Goal: Task Accomplishment & Management: Use online tool/utility

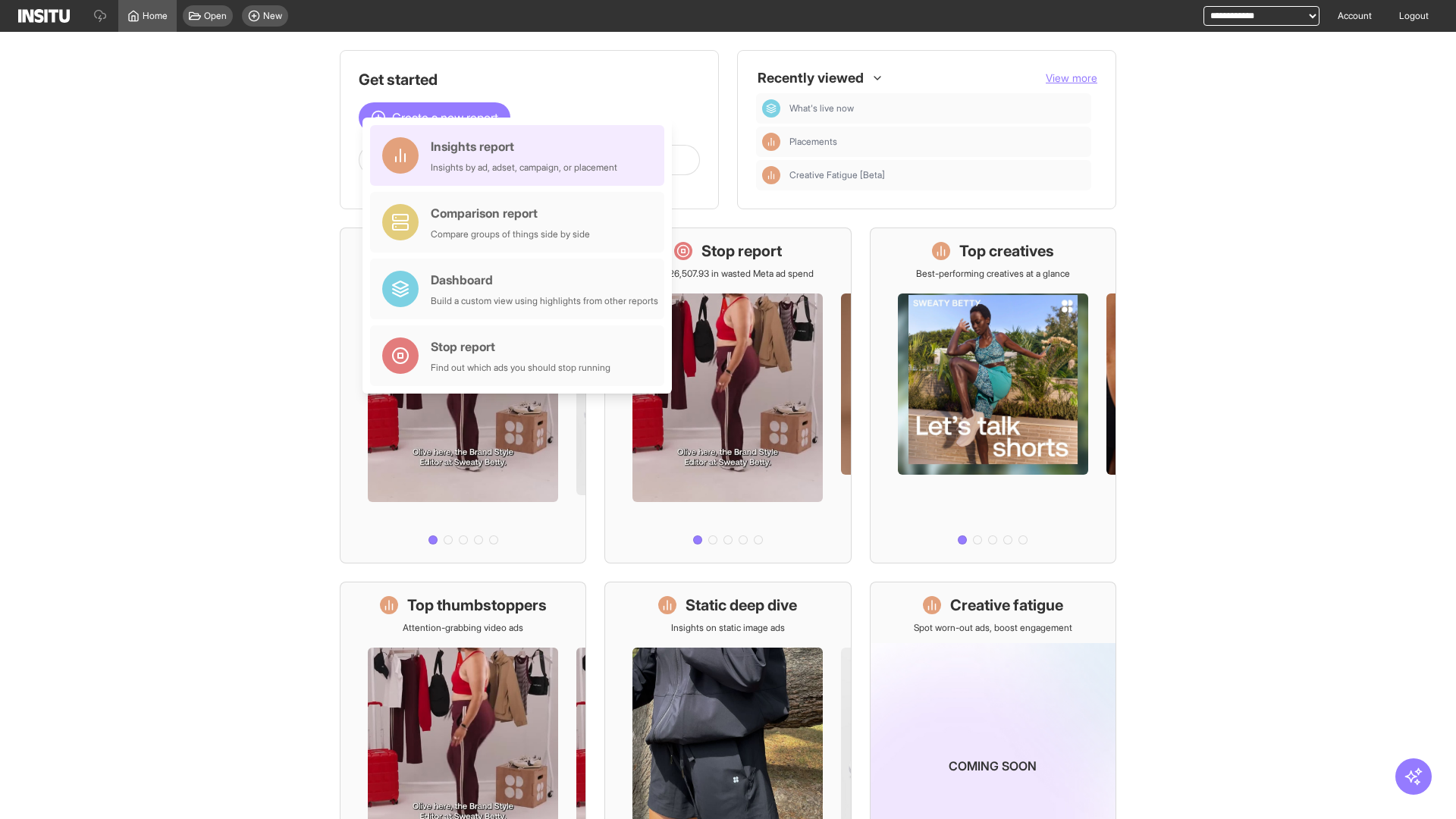
click at [521, 156] on div "Insights report Insights by ad, adset, campaign, or placement" at bounding box center [524, 156] width 187 height 36
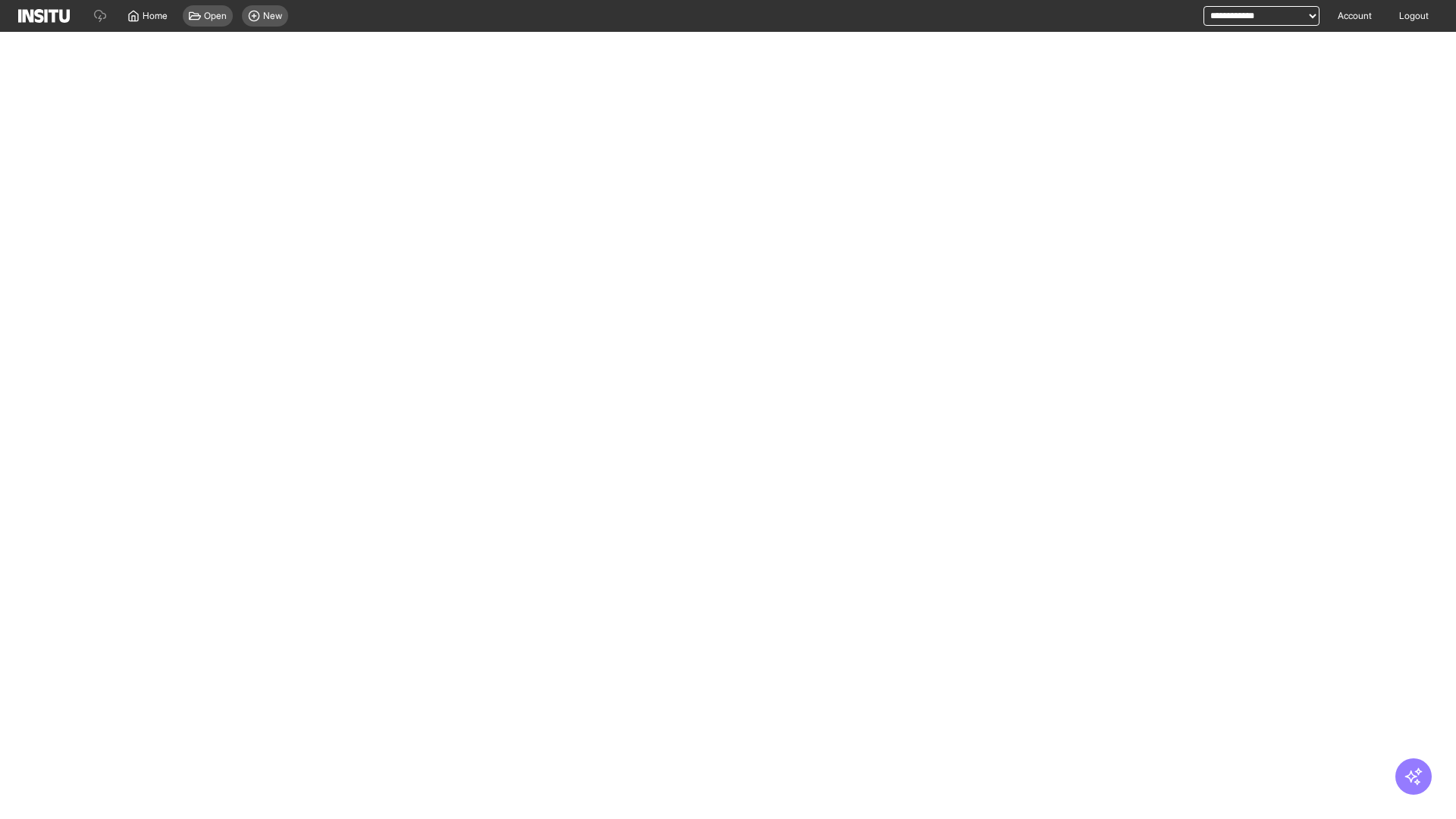
select select "**"
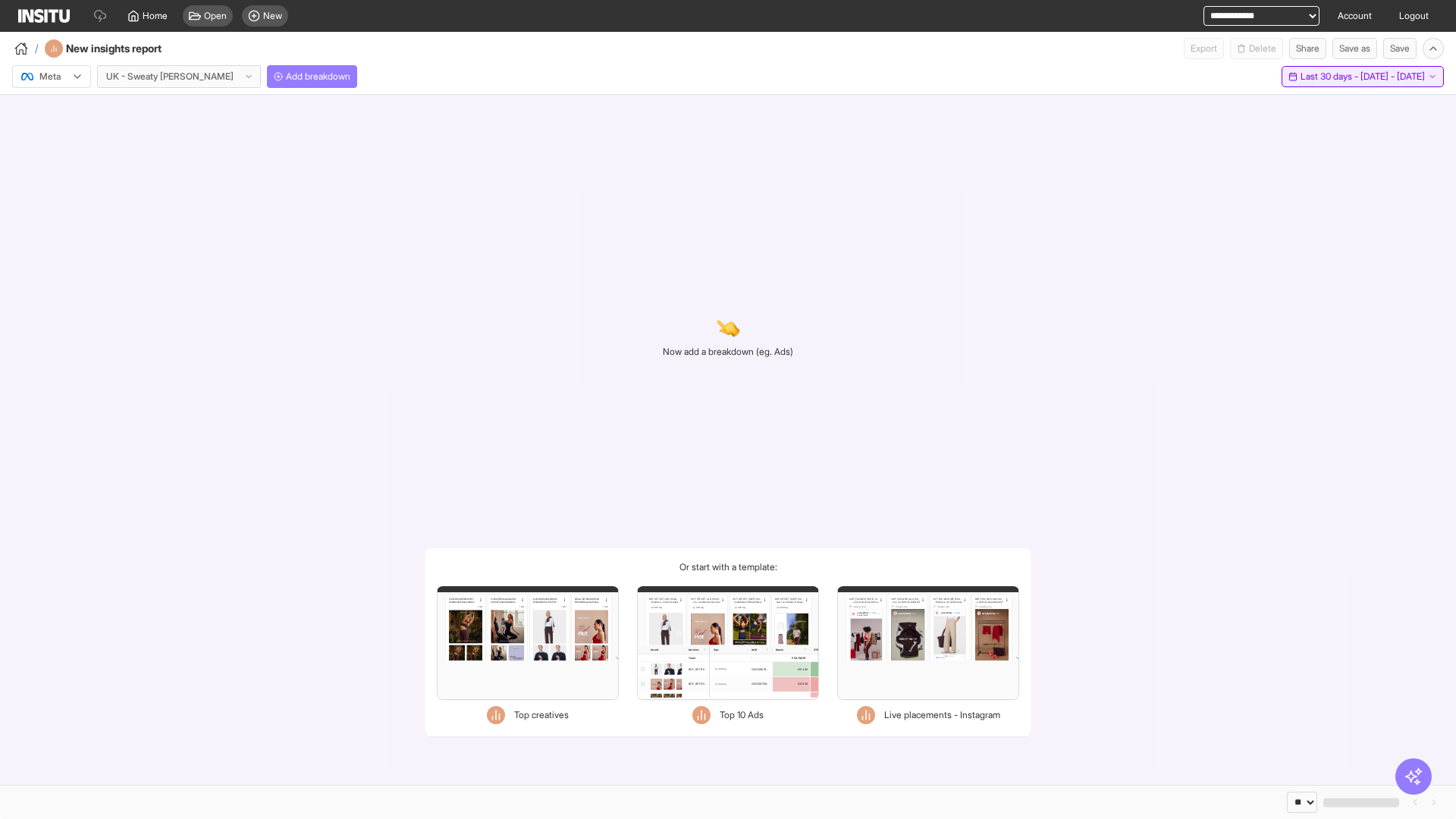
click at [1332, 77] on span "Last 30 days - [DATE] - [DATE]" at bounding box center [1363, 76] width 124 height 12
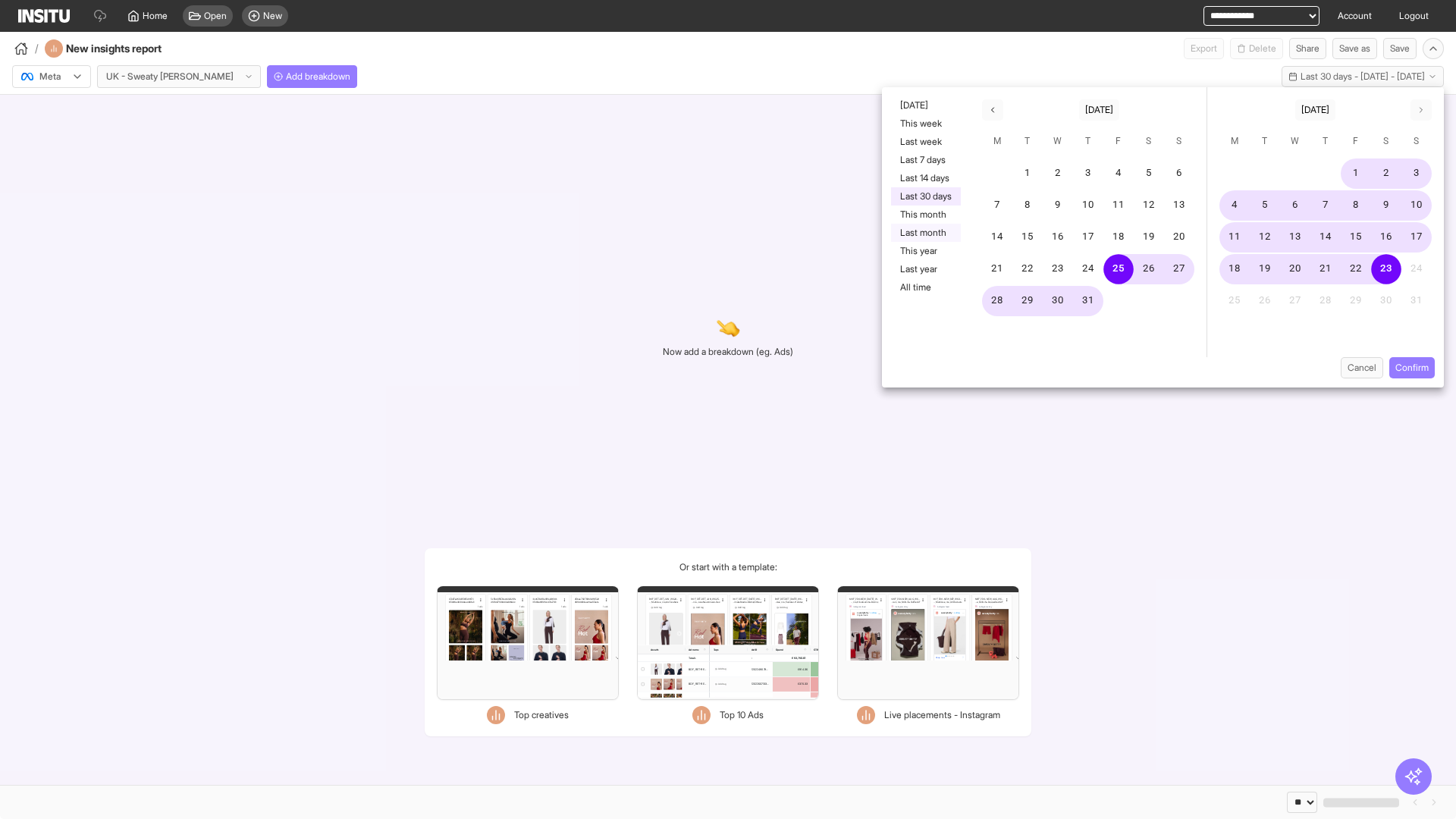
click at [924, 233] on button "Last month" at bounding box center [926, 233] width 69 height 18
